Goal: Information Seeking & Learning: Learn about a topic

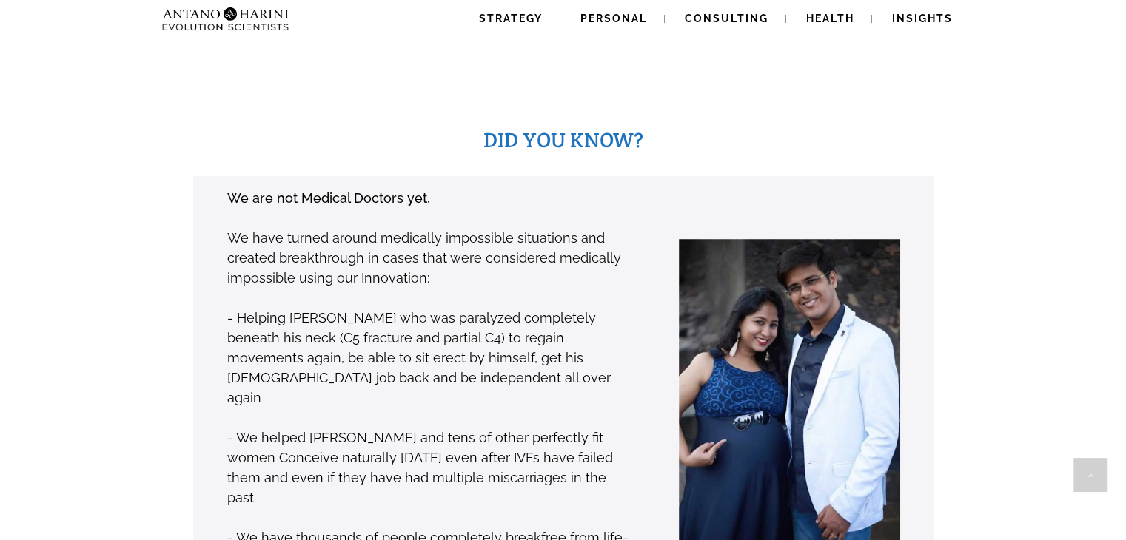
scroll to position [1102, 0]
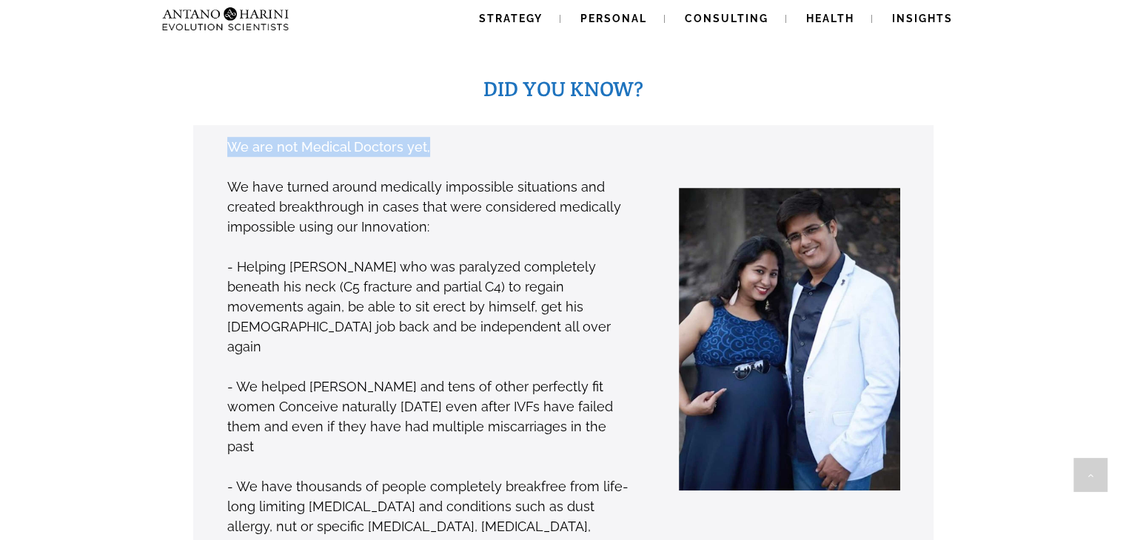
drag, startPoint x: 469, startPoint y: 75, endPoint x: 224, endPoint y: 90, distance: 245.5
type textarea "**********"
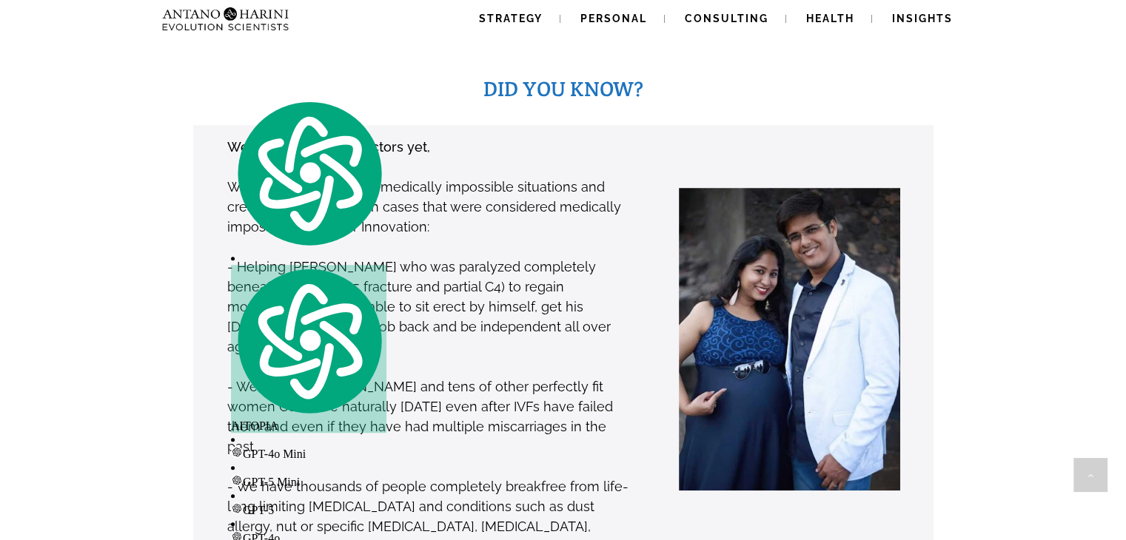
click at [181, 136] on div "We are not Medical Doctors yet, We have turned around medically impossible situ…" at bounding box center [407, 346] width 452 height 421
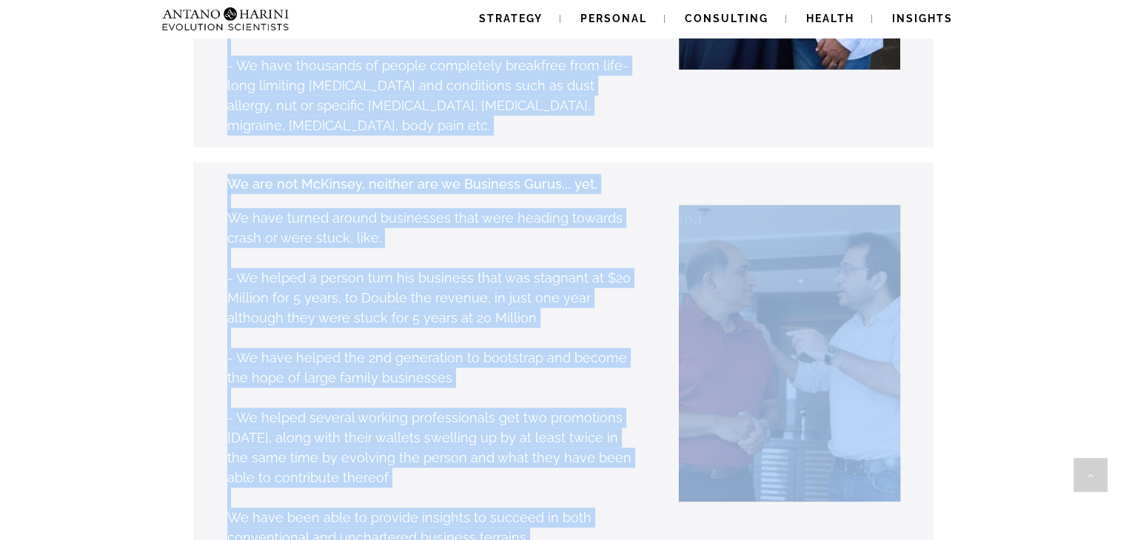
scroll to position [1525, 0]
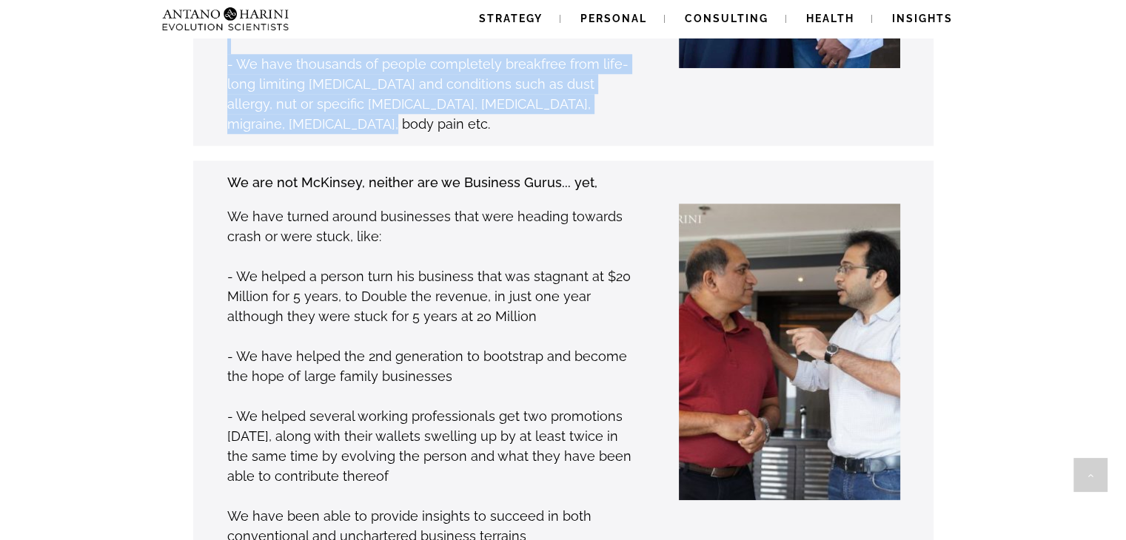
drag, startPoint x: 220, startPoint y: 239, endPoint x: 302, endPoint y: 68, distance: 189.7
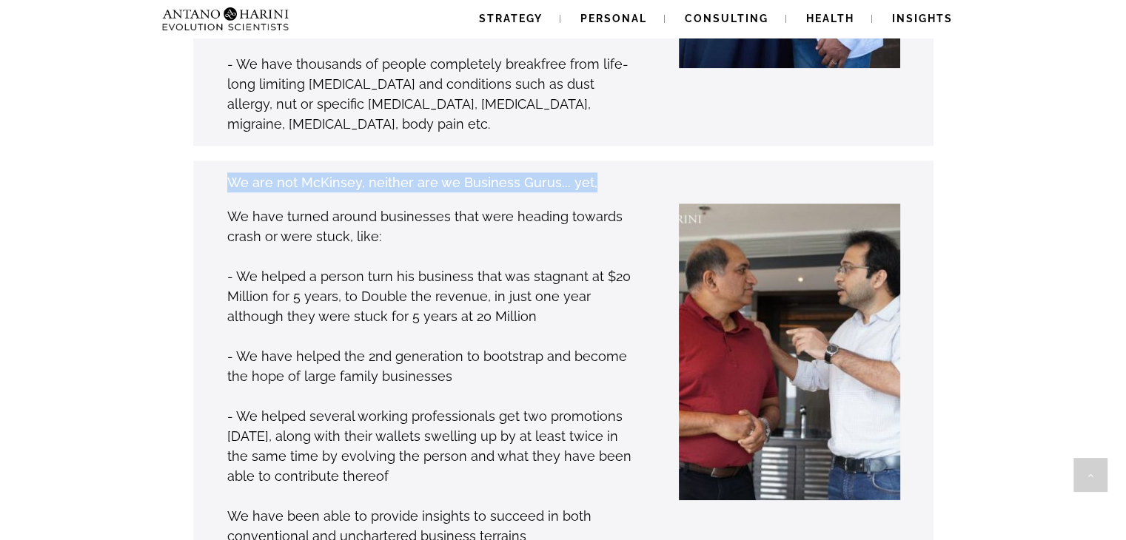
drag, startPoint x: 224, startPoint y: 108, endPoint x: 593, endPoint y: 118, distance: 368.8
click at [593, 172] on div "We are not McKinsey, neither are we Business Gurus... yet, We have turned aroun…" at bounding box center [407, 359] width 452 height 375
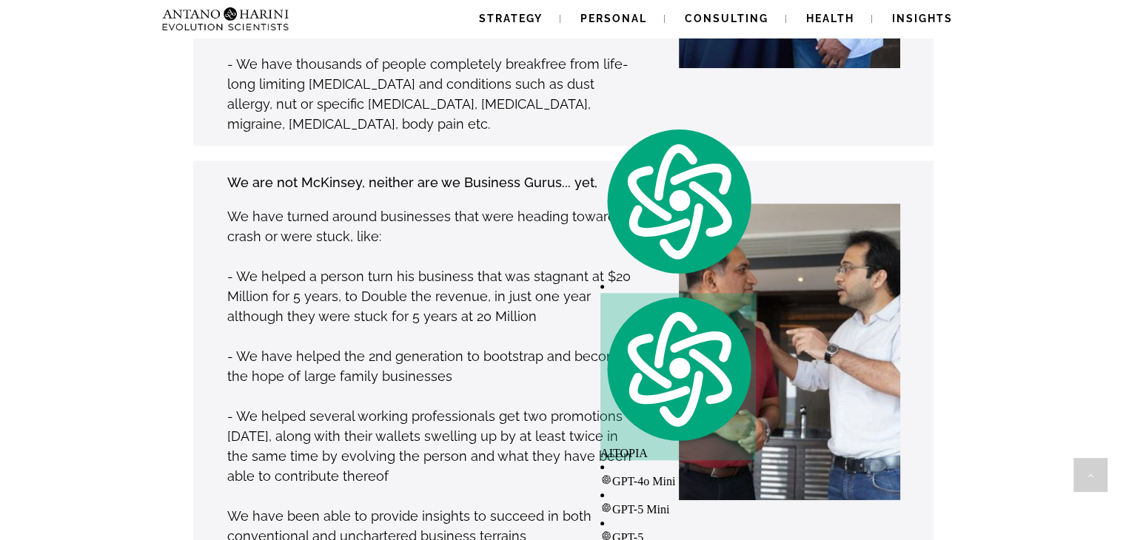
click at [396, 207] on p "We have turned around businesses that were heading towards crash or were stuck,…" at bounding box center [429, 227] width 405 height 40
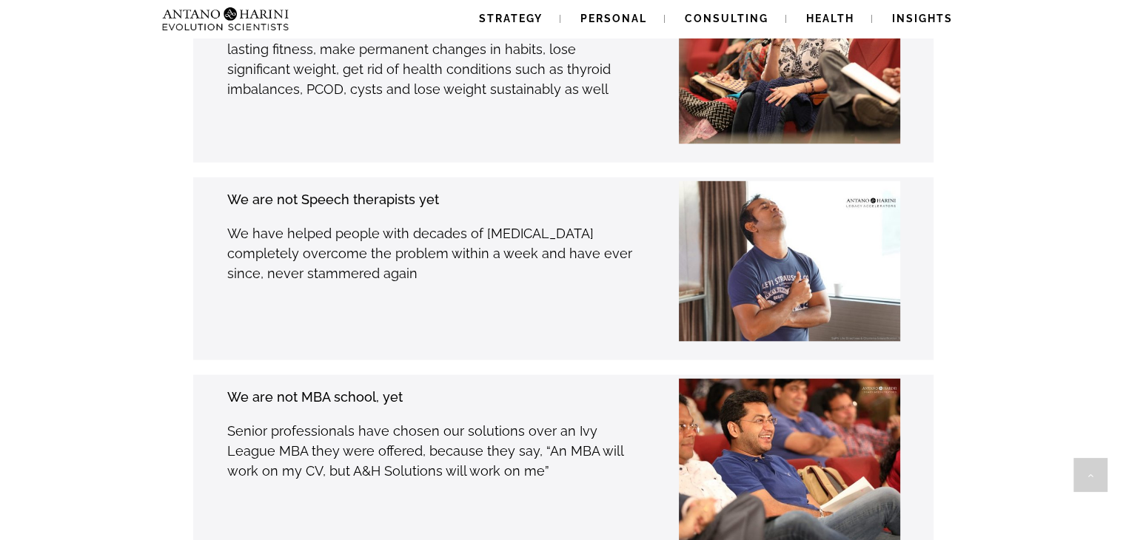
scroll to position [3074, 0]
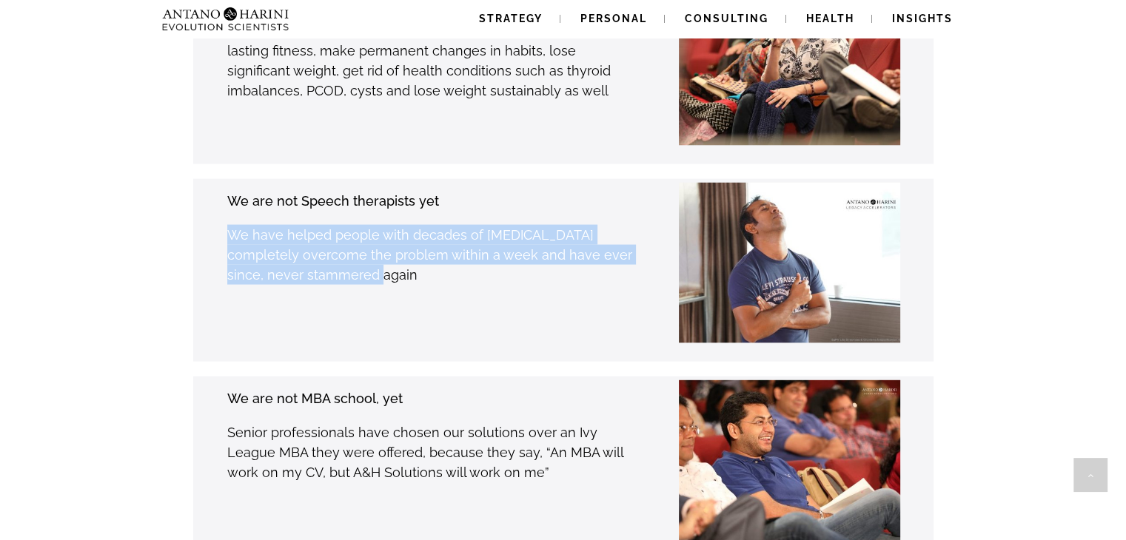
drag, startPoint x: 218, startPoint y: 155, endPoint x: 327, endPoint y: 212, distance: 123.5
click at [327, 212] on div "We are not Speech therapists yet We have helped people with decades of stammeri…" at bounding box center [407, 270] width 452 height 161
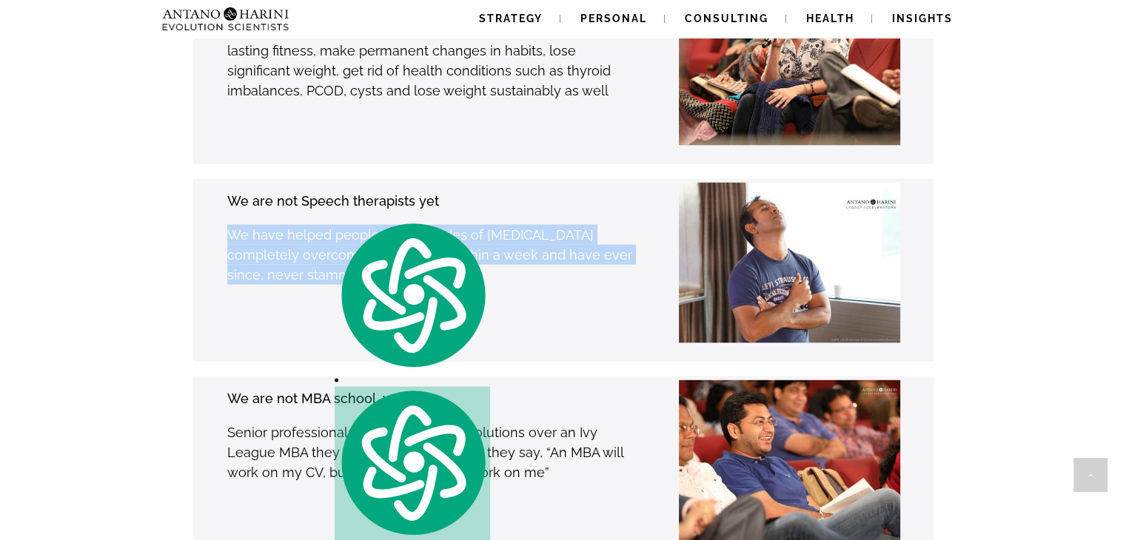
click at [187, 233] on div "We are not Speech therapists yet We have helped people with decades of stammeri…" at bounding box center [407, 270] width 452 height 161
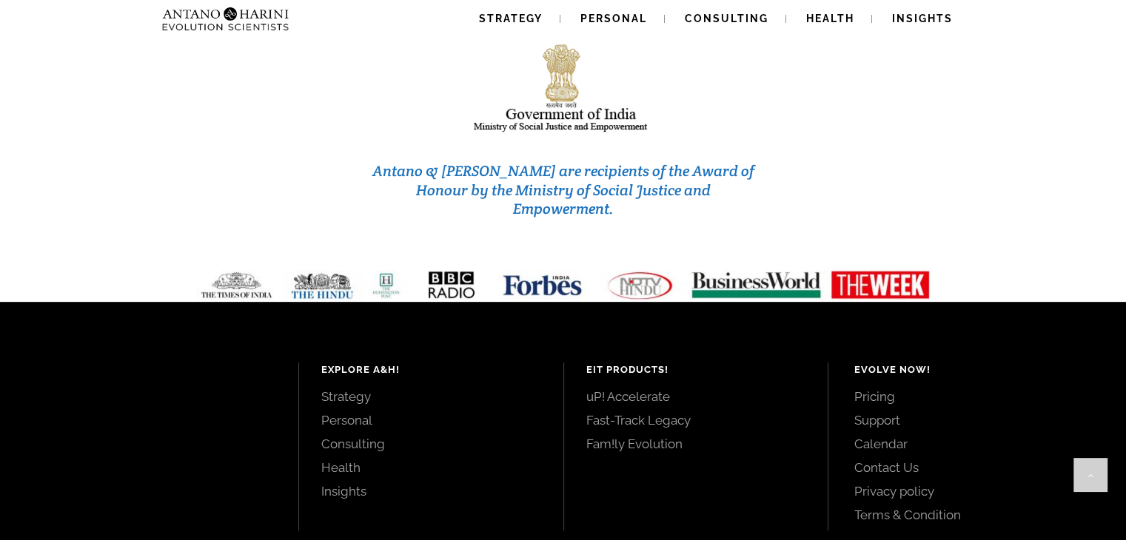
scroll to position [6321, 0]
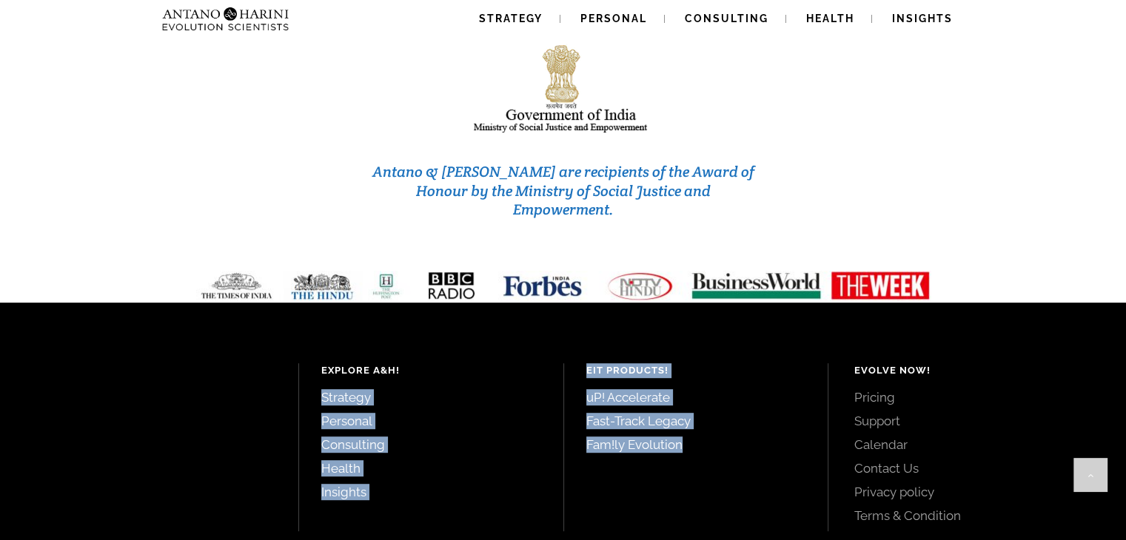
drag, startPoint x: 513, startPoint y: 241, endPoint x: 696, endPoint y: 354, distance: 215.1
click at [696, 354] on div "Explore A&H! Strategy Personal Consulting Health Insights EIT Products! uP! Acc…" at bounding box center [563, 445] width 1126 height 285
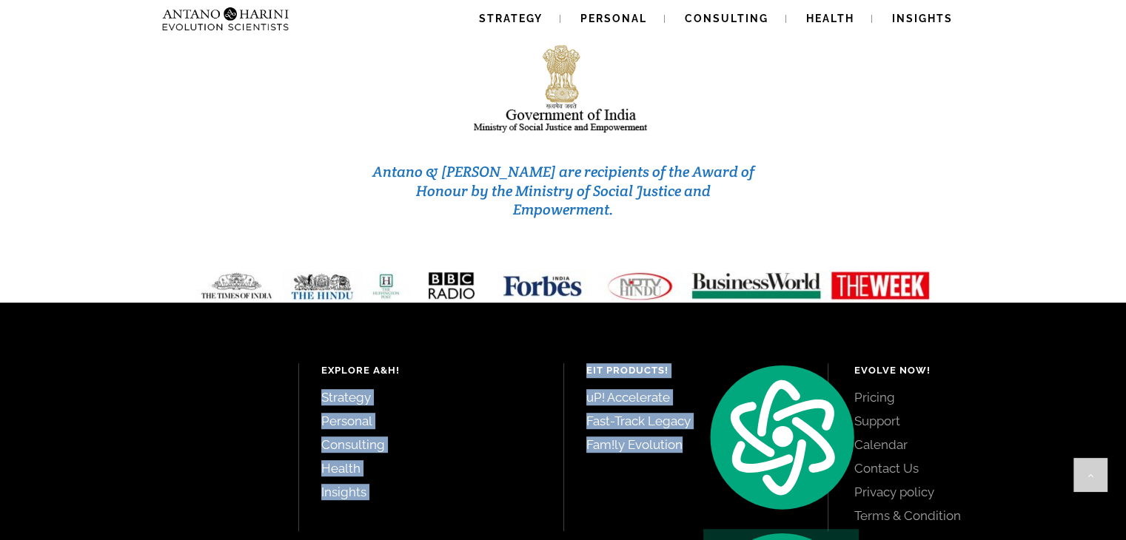
click at [696, 363] on div "EIT Products! uP! Accelerate Fast-Track Legacy Fam!ly Evolution" at bounding box center [695, 447] width 265 height 168
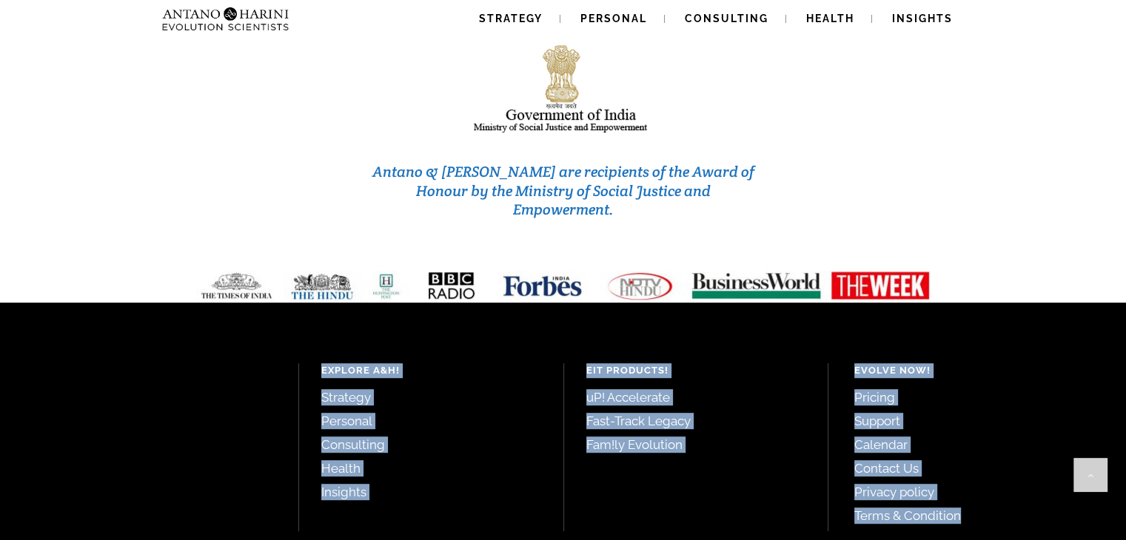
drag, startPoint x: 304, startPoint y: 233, endPoint x: 959, endPoint y: 387, distance: 672.3
click at [959, 387] on div "Explore A&H! Strategy Personal Consulting Health Insights EIT Products! uP! Acc…" at bounding box center [563, 445] width 1126 height 285
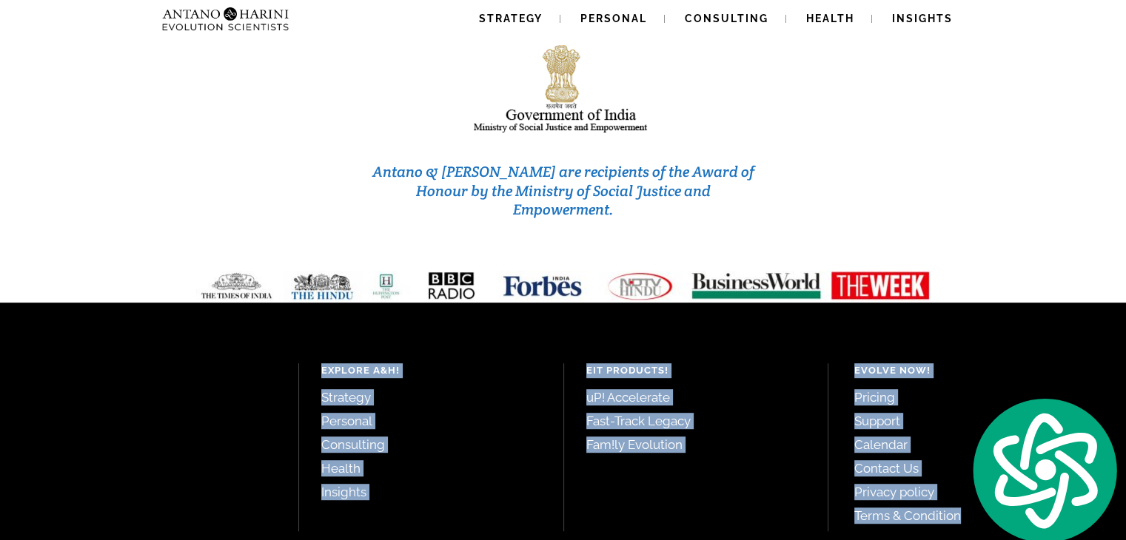
click at [661, 363] on div "EIT Products! uP! Accelerate Fast-Track Legacy Fam!ly Evolution" at bounding box center [695, 447] width 265 height 168
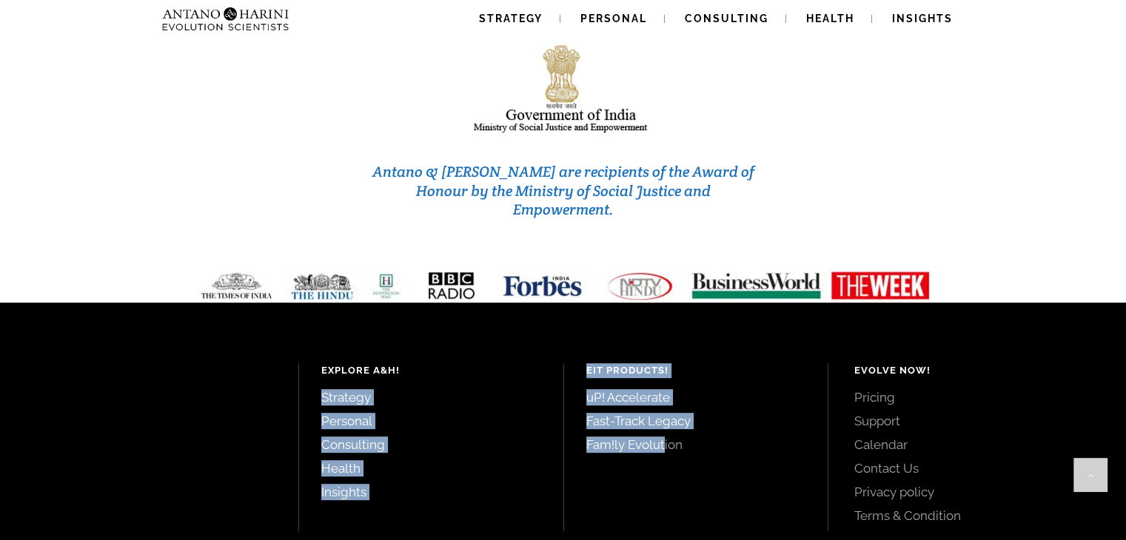
drag, startPoint x: 661, startPoint y: 347, endPoint x: 549, endPoint y: 244, distance: 152.4
click at [549, 363] on div "Explore A&H! Strategy Personal Consulting Health Insights EIT Products! uP! Acc…" at bounding box center [562, 447] width 1059 height 168
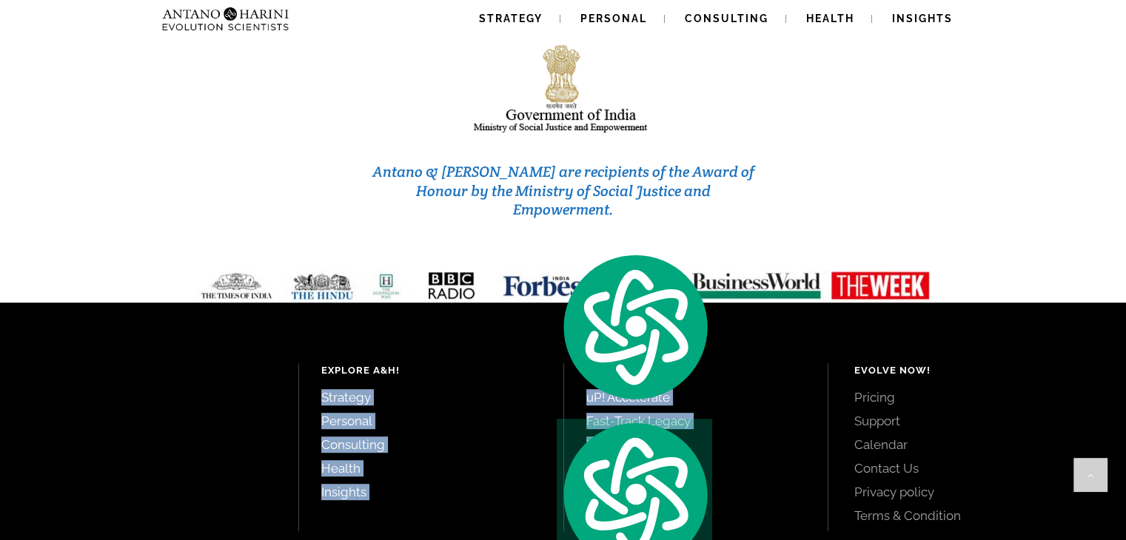
click at [486, 389] on ul "Strategy Personal Consulting Health Insights" at bounding box center [431, 444] width 220 height 111
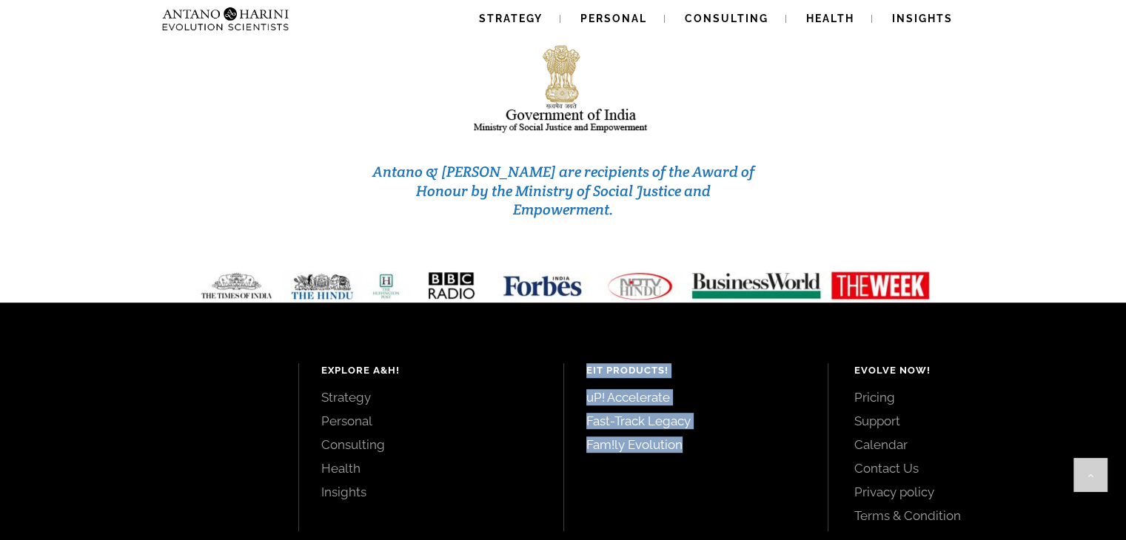
drag, startPoint x: 574, startPoint y: 252, endPoint x: 749, endPoint y: 331, distance: 191.8
click at [749, 363] on div "EIT Products! uP! Accelerate Fast-Track Legacy Fam!ly Evolution" at bounding box center [696, 408] width 264 height 90
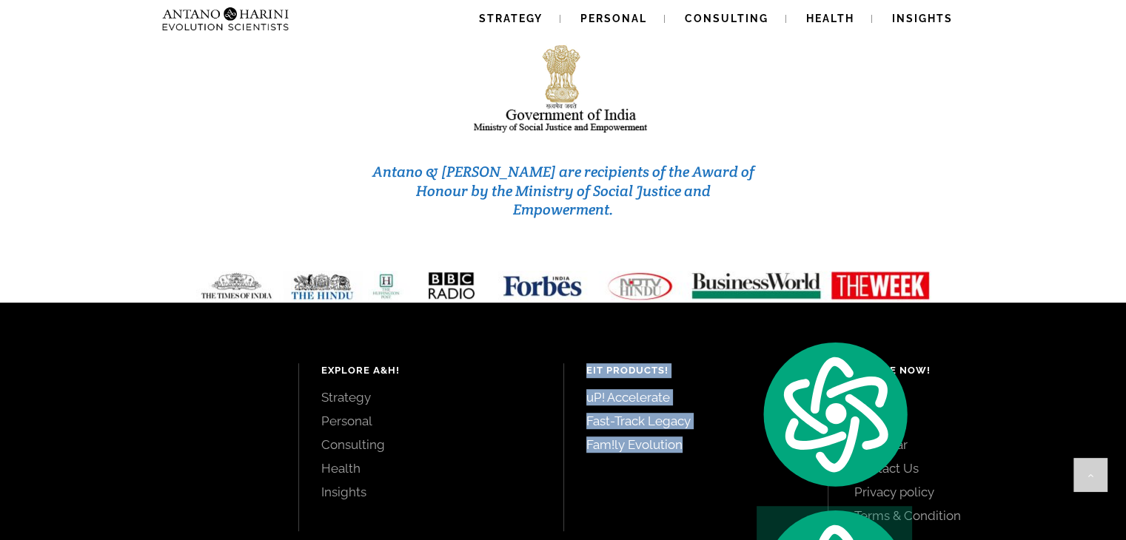
click at [749, 437] on link "Fam!ly Evolution" at bounding box center [696, 445] width 220 height 16
click at [720, 413] on link "Fast-Track Legacy" at bounding box center [696, 421] width 220 height 16
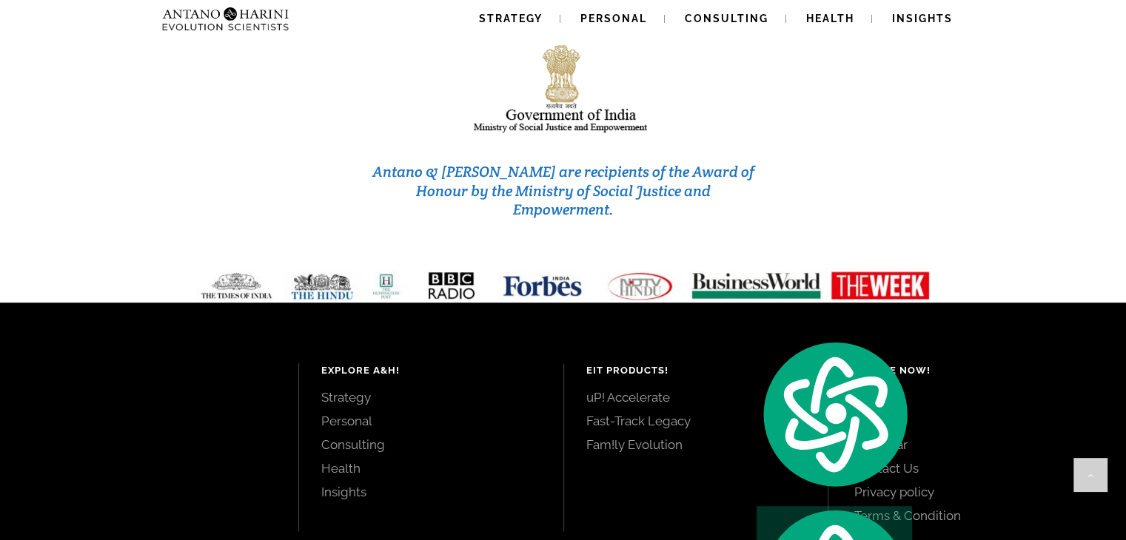
click at [520, 410] on div "Explore A&H! Strategy Personal Consulting Health Insights" at bounding box center [430, 447] width 265 height 168
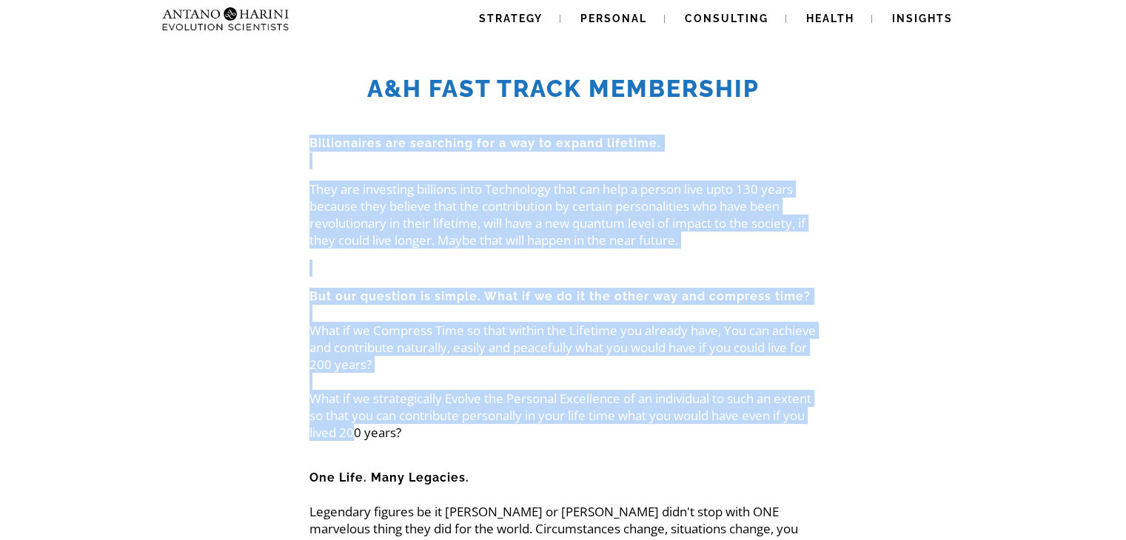
scroll to position [26375, 0]
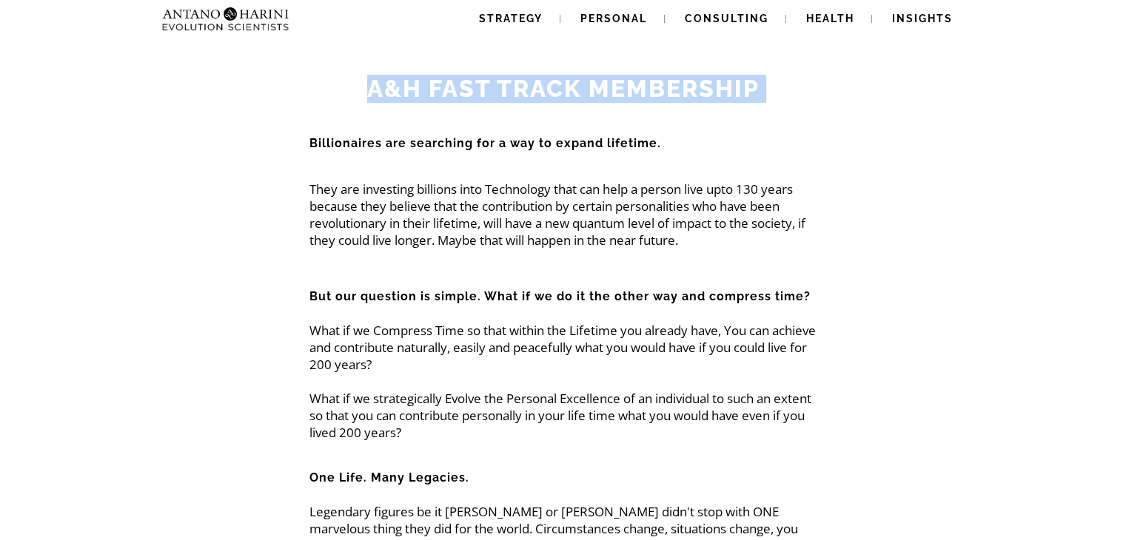
type textarea "**********"
click at [344, 93] on h2 "A&H Fast Track MemBership" at bounding box center [563, 89] width 813 height 28
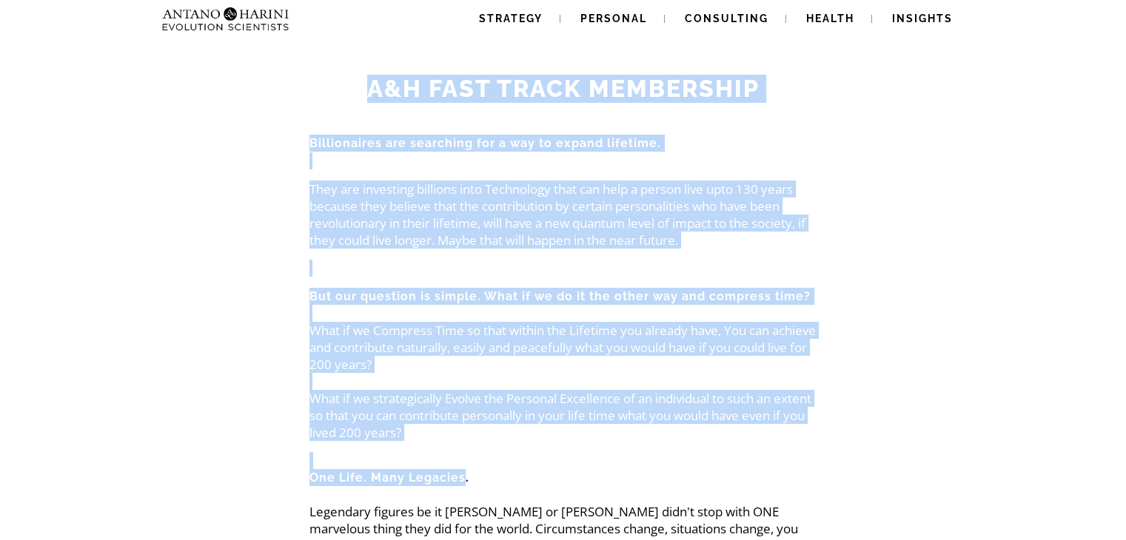
drag, startPoint x: 344, startPoint y: 93, endPoint x: 440, endPoint y: 480, distance: 399.0
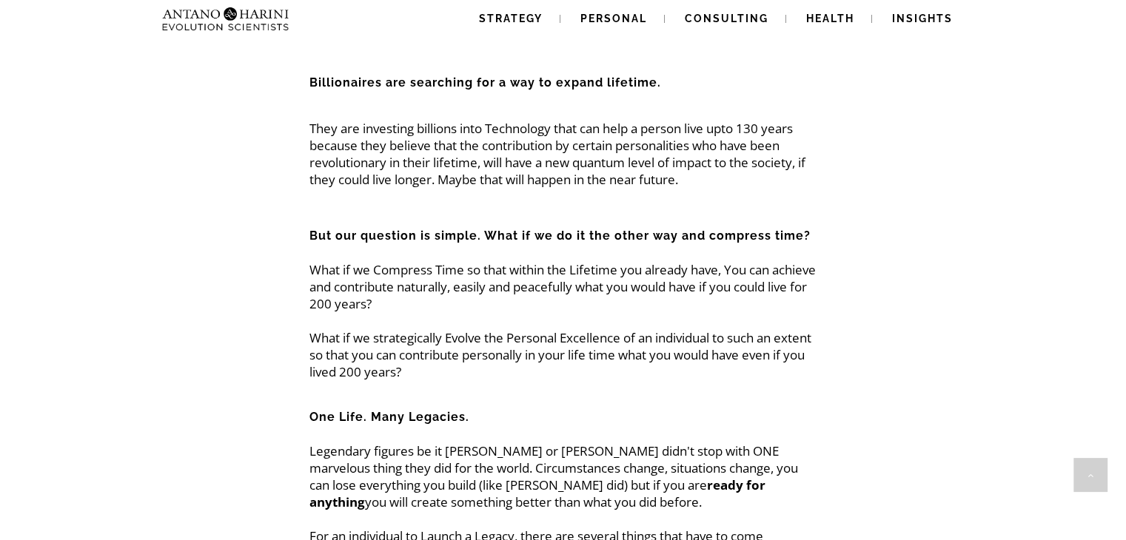
scroll to position [0, 0]
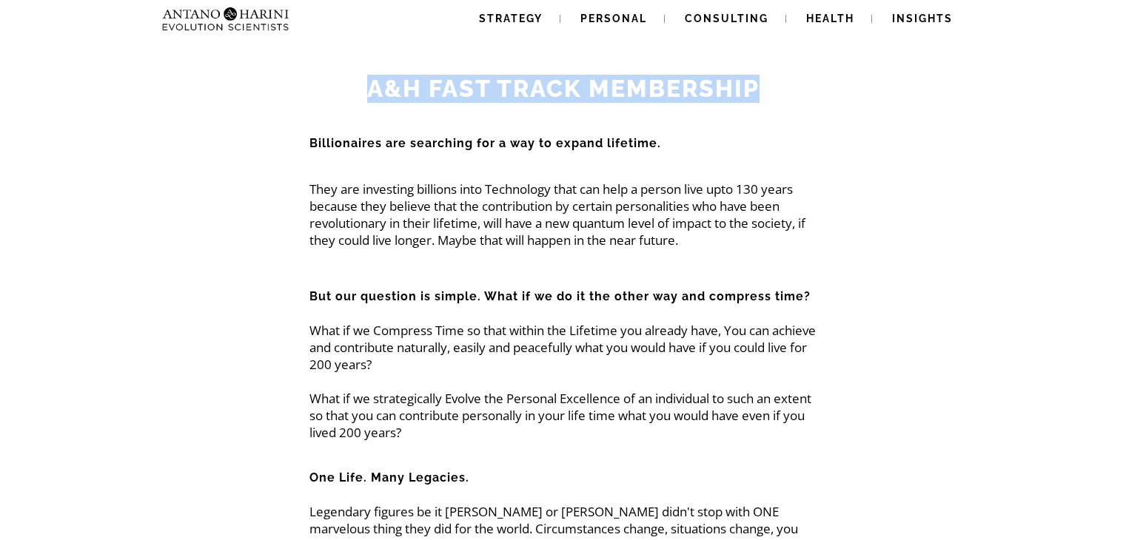
drag, startPoint x: 372, startPoint y: 85, endPoint x: 821, endPoint y: 95, distance: 449.5
click at [821, 95] on h2 "A&H Fast Track MemBership" at bounding box center [563, 89] width 813 height 28
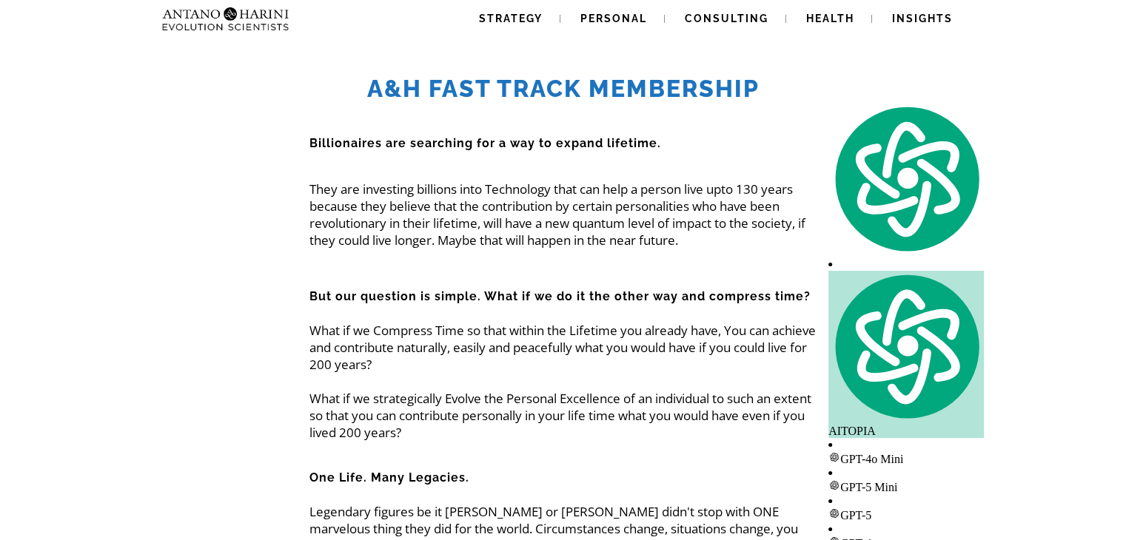
click at [720, 198] on p "They are investing billions into Technology that can help a person live upto 13…" at bounding box center [562, 215] width 507 height 68
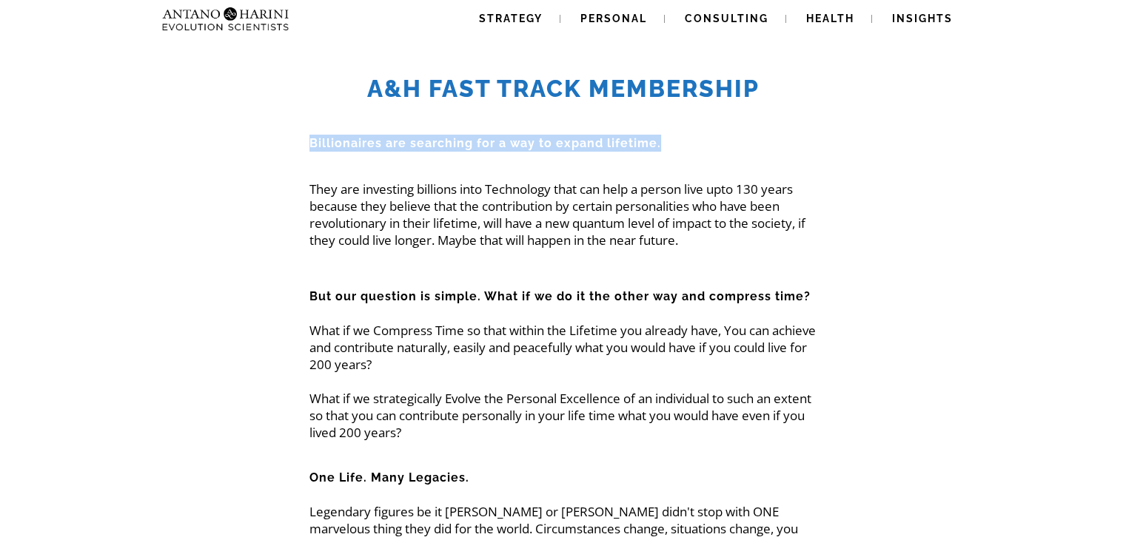
drag, startPoint x: 307, startPoint y: 149, endPoint x: 679, endPoint y: 143, distance: 371.7
click at [315, 163] on p at bounding box center [562, 160] width 507 height 17
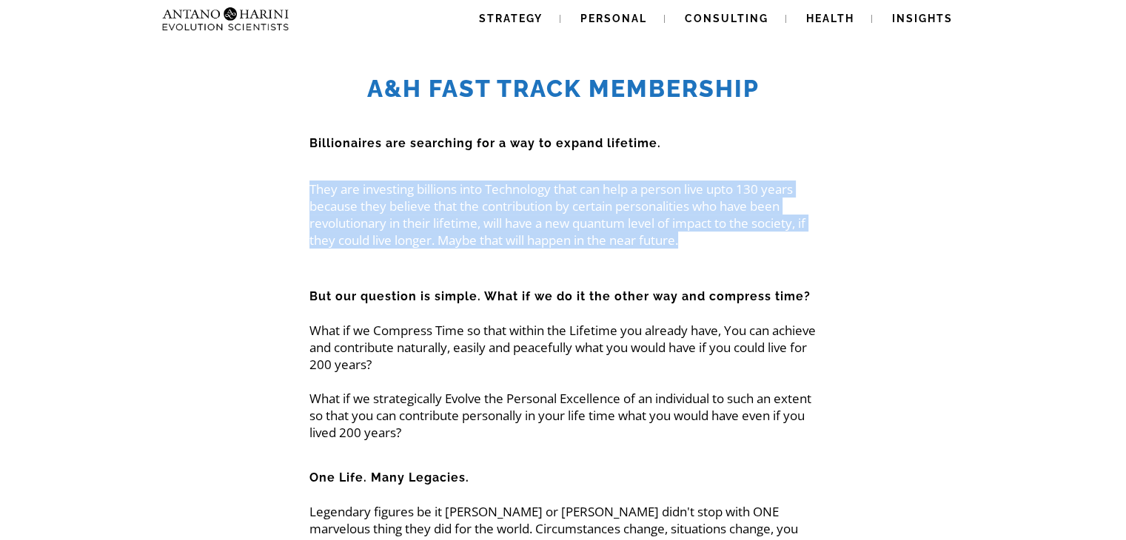
drag, startPoint x: 309, startPoint y: 187, endPoint x: 720, endPoint y: 238, distance: 413.9
click at [720, 238] on p "They are investing billions into Technology that can help a person live upto 13…" at bounding box center [562, 215] width 507 height 68
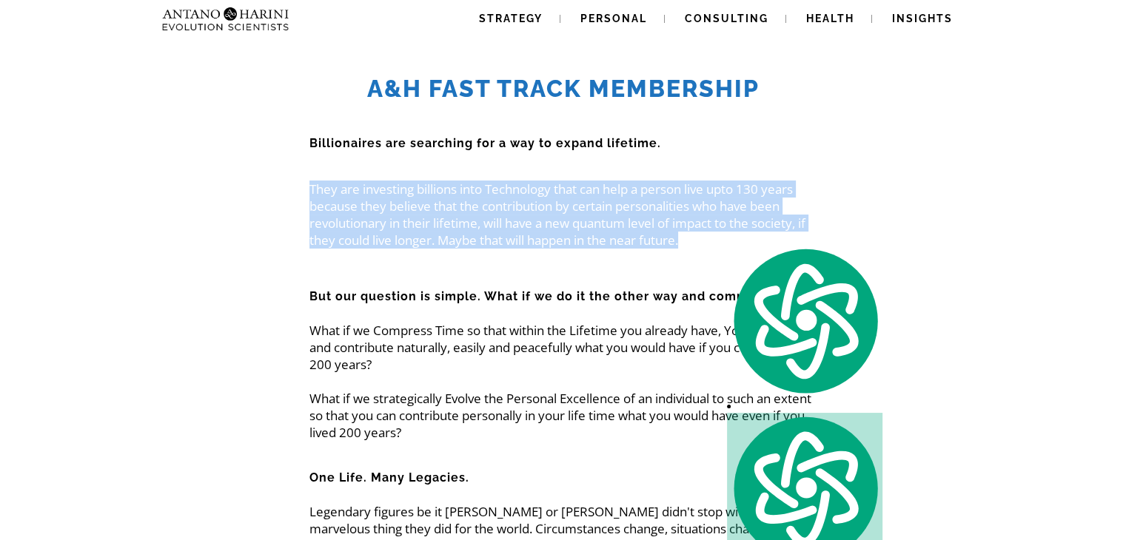
click at [720, 238] on p "They are investing billions into Technology that can help a person live upto 13…" at bounding box center [562, 215] width 507 height 68
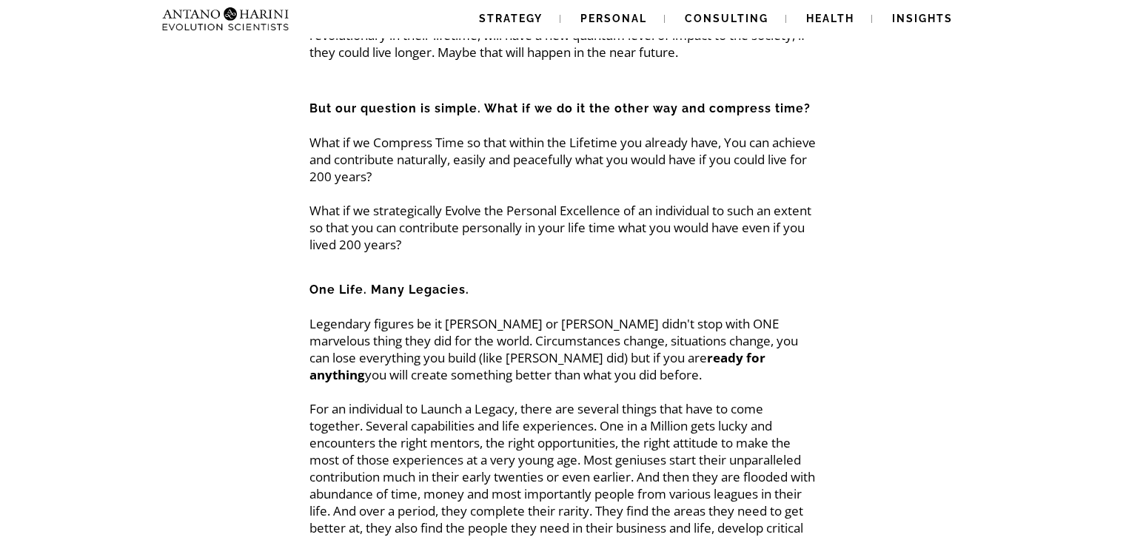
scroll to position [190, 0]
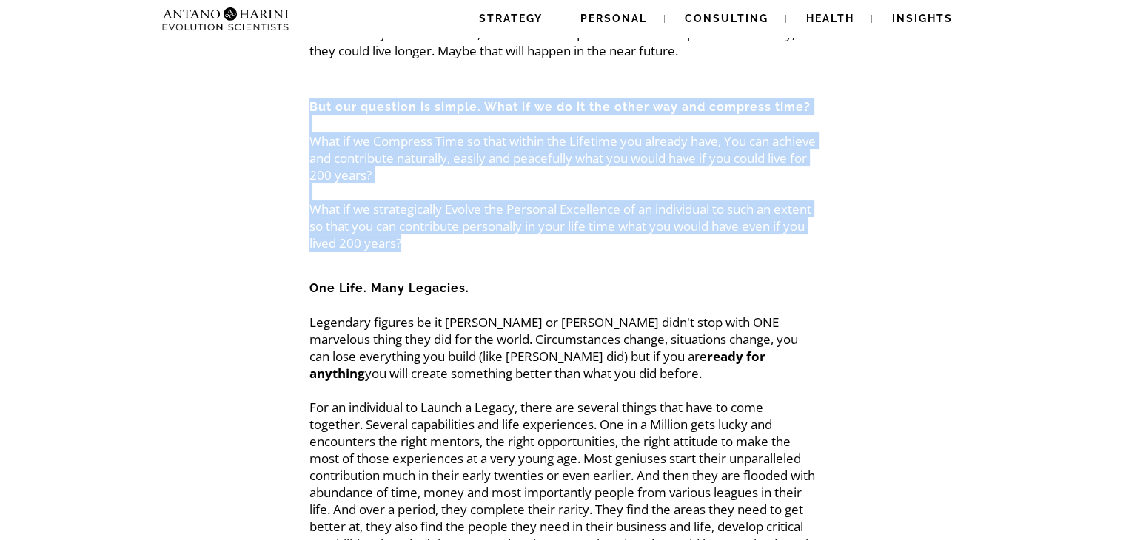
drag, startPoint x: 312, startPoint y: 107, endPoint x: 500, endPoint y: 247, distance: 234.5
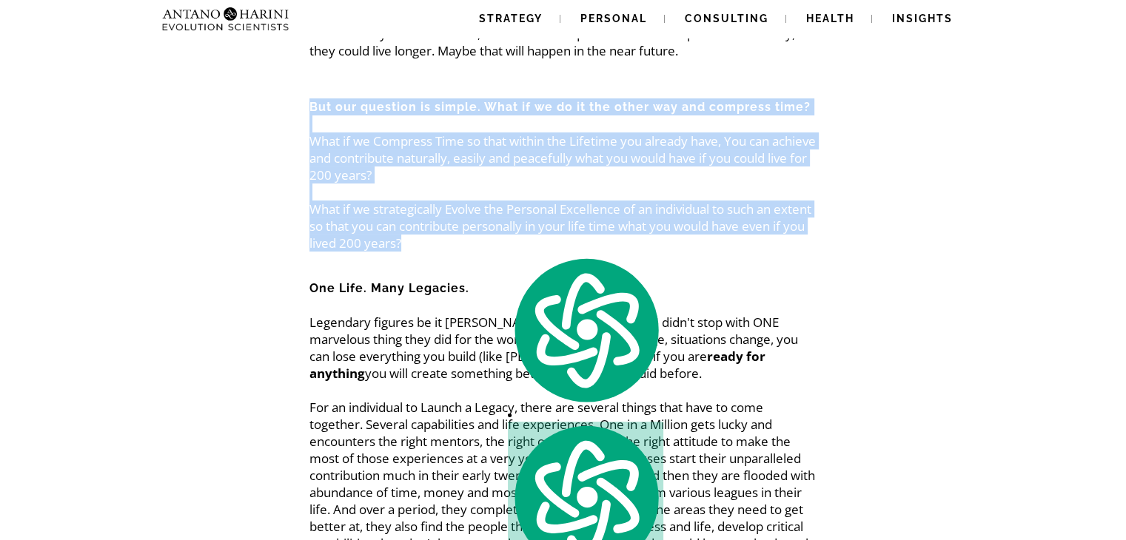
click at [391, 172] on p "What if we Compress Time so that within the Lifetime you already have, You can …" at bounding box center [562, 183] width 507 height 136
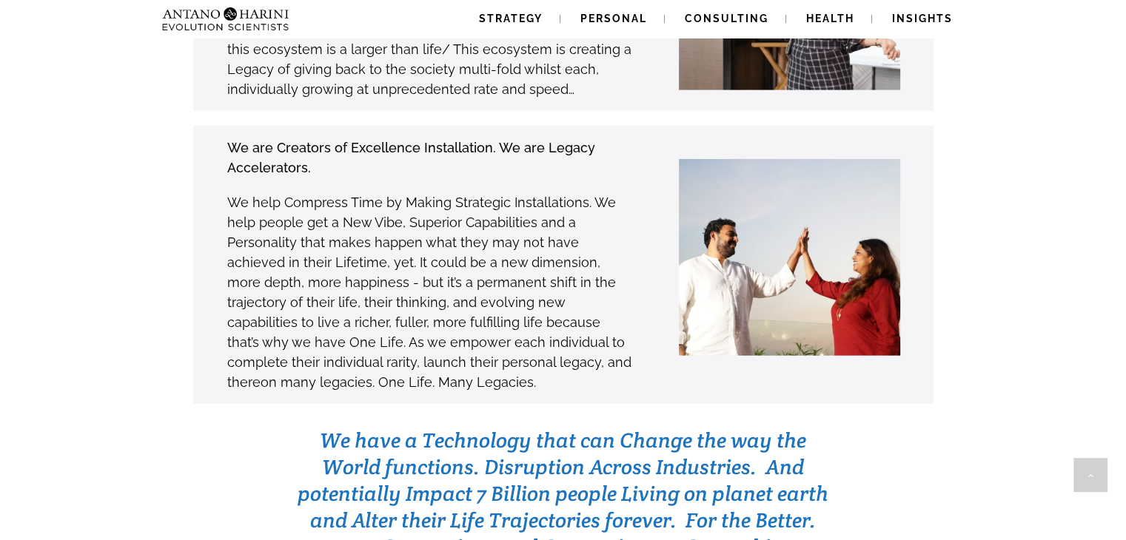
scroll to position [4336, 0]
